Goal: Task Accomplishment & Management: Manage account settings

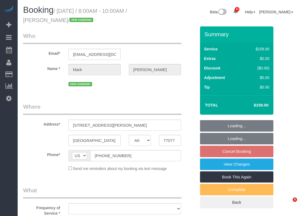
select select "[GEOGRAPHIC_DATA]"
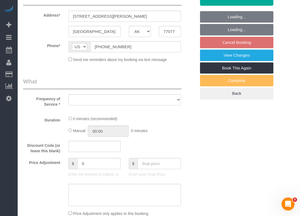
select select "object:2743"
select select "string:fspay-bf44fdb3-d26e-42aa-b881-56603d81ecab"
select select "3"
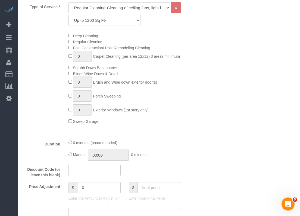
select select "spot43"
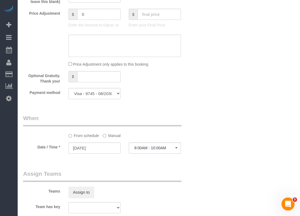
select select "object:2760"
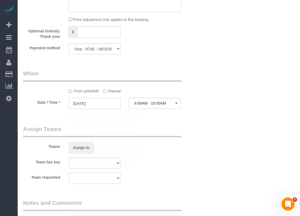
click at [105, 99] on input "[DATE]" at bounding box center [95, 103] width 52 height 11
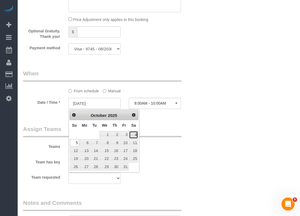
click at [136, 132] on link "4" at bounding box center [133, 134] width 9 height 7
type input "[DATE]"
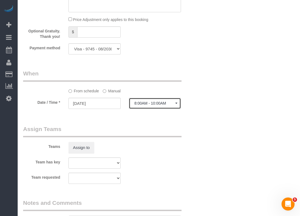
click at [149, 107] on button "8:00AM - 10:00AM" at bounding box center [155, 103] width 52 height 11
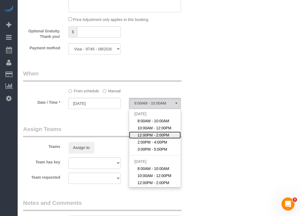
click at [145, 133] on span "12:00PM - 2:00PM" at bounding box center [154, 134] width 32 height 5
select select "spot70"
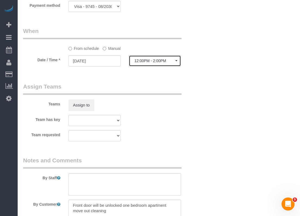
scroll to position [489, 0]
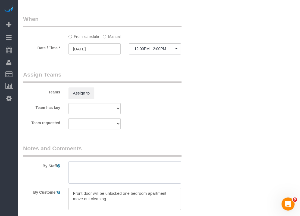
click at [106, 162] on textarea at bounding box center [125, 172] width 113 height 22
type textarea "*requested 1pm arrival"
click at [161, 53] on button "12:00PM - 2:00PM" at bounding box center [155, 48] width 52 height 11
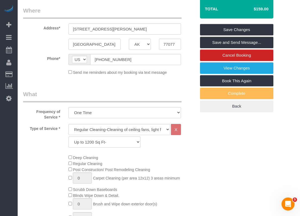
scroll to position [27, 0]
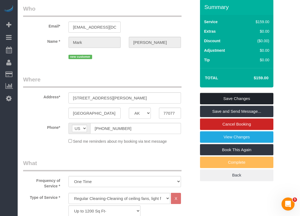
click at [266, 98] on link "Save Changes" at bounding box center [236, 98] width 73 height 11
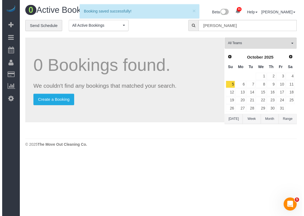
scroll to position [0, 0]
